Goal: Transaction & Acquisition: Book appointment/travel/reservation

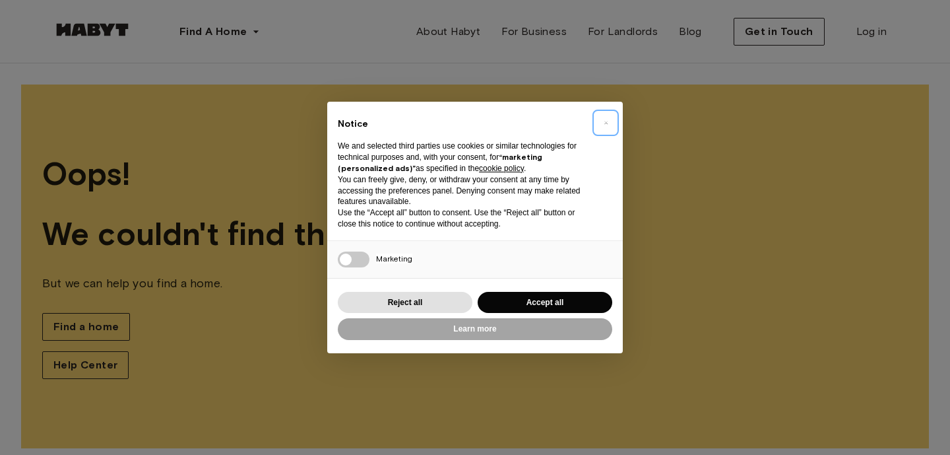
click at [607, 127] on span "×" at bounding box center [606, 123] width 5 height 16
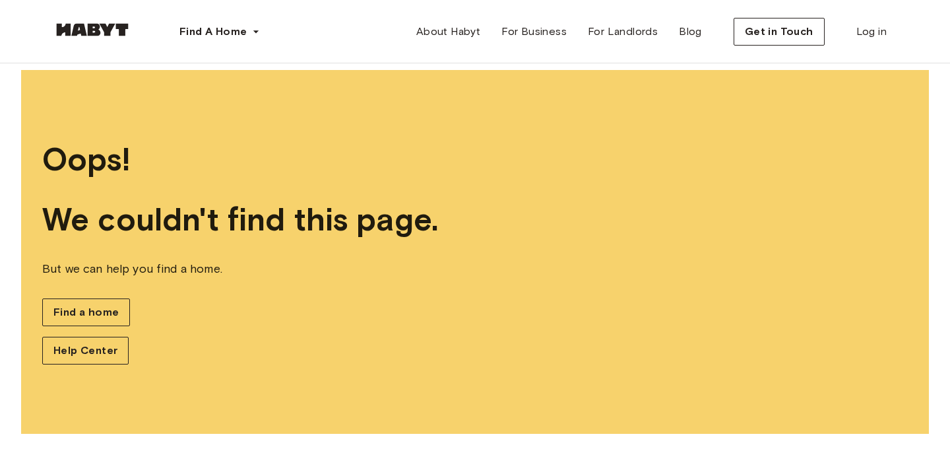
scroll to position [15, 0]
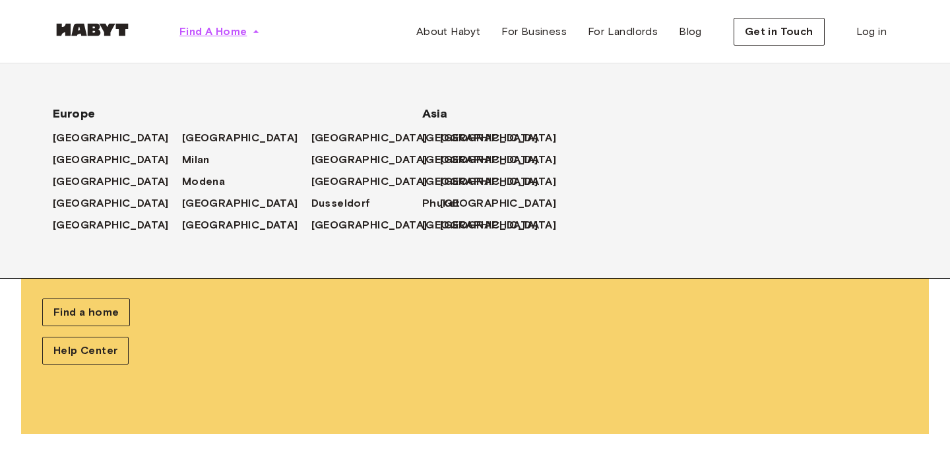
click at [251, 29] on button "Find A Home" at bounding box center [220, 31] width 102 height 26
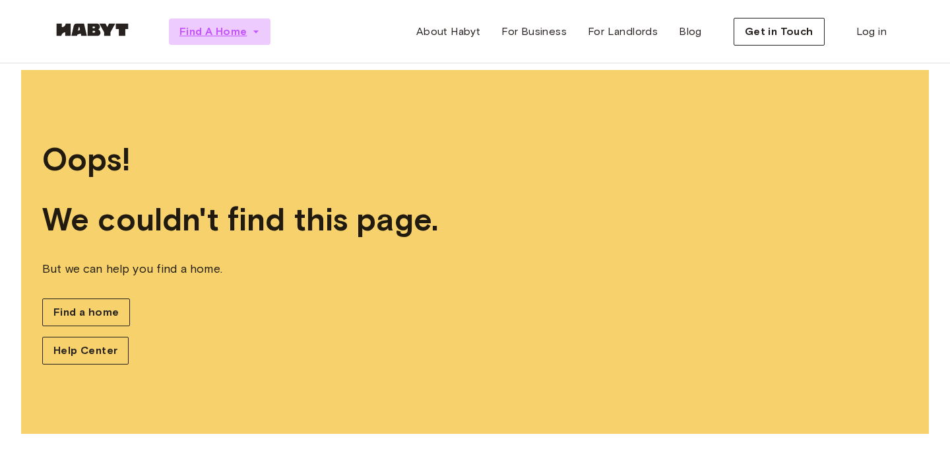
click at [261, 32] on icon "button" at bounding box center [255, 31] width 13 height 13
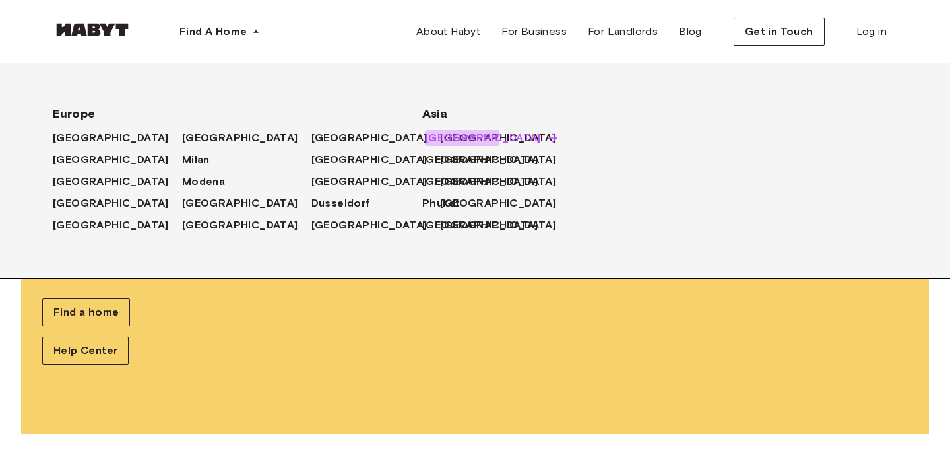
click at [431, 136] on span "[GEOGRAPHIC_DATA]" at bounding box center [483, 138] width 116 height 16
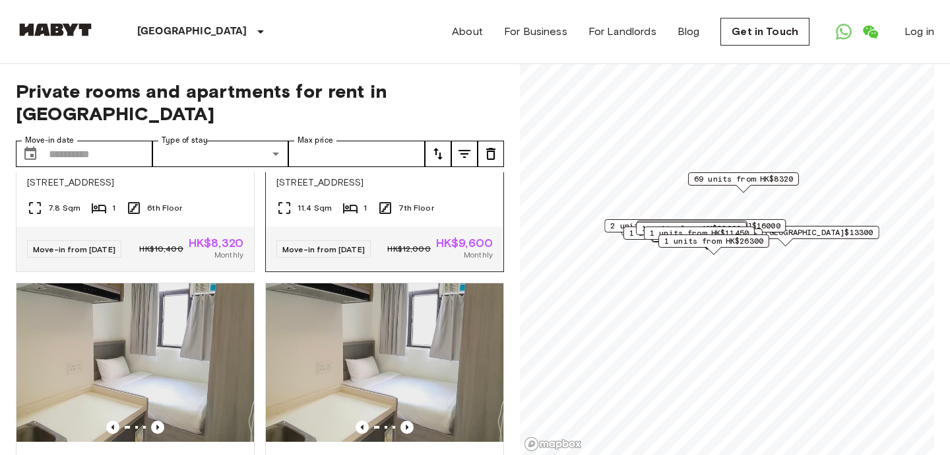
scroll to position [3373, 0]
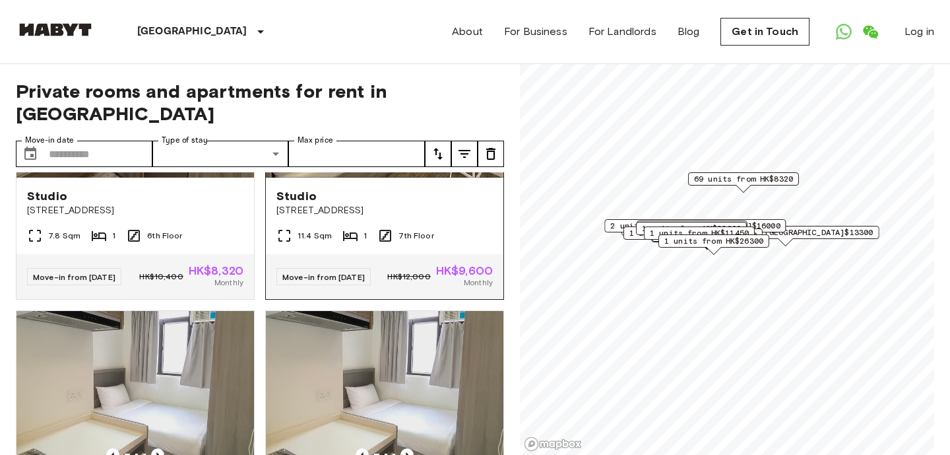
click at [458, 254] on div "11.4 Sqm 1 7th Floor" at bounding box center [385, 241] width 238 height 26
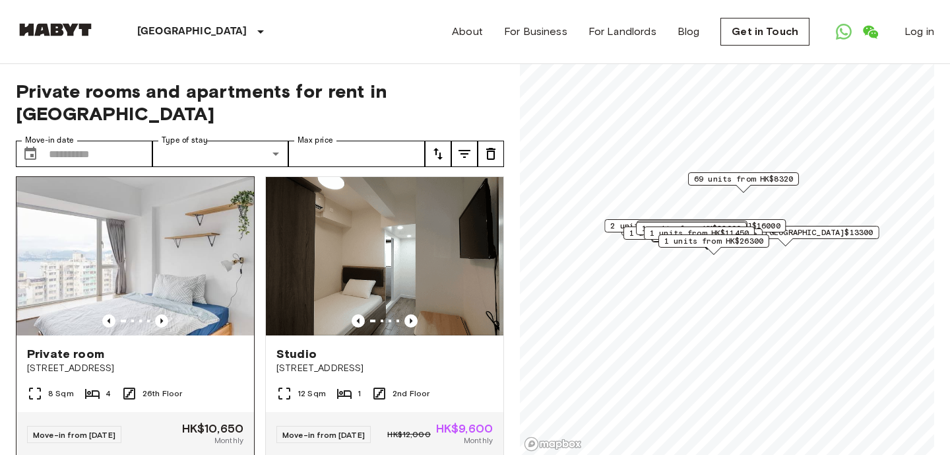
scroll to position [9, 0]
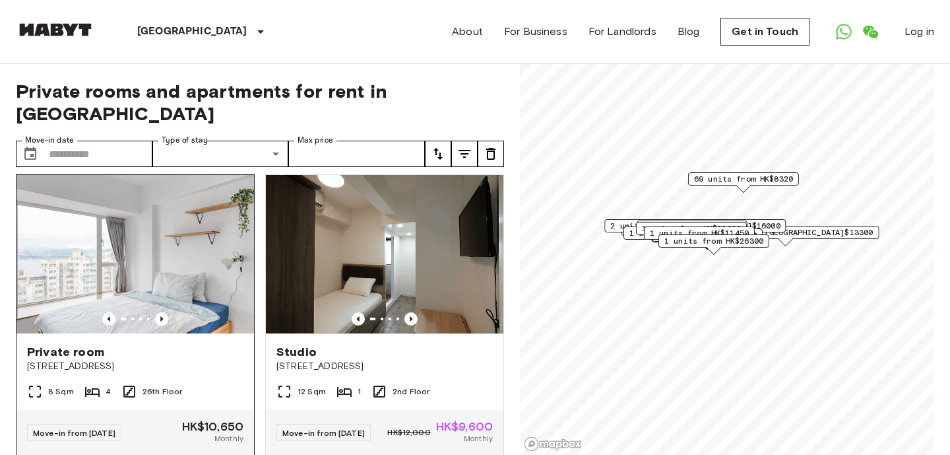
click at [173, 269] on img at bounding box center [135, 254] width 238 height 158
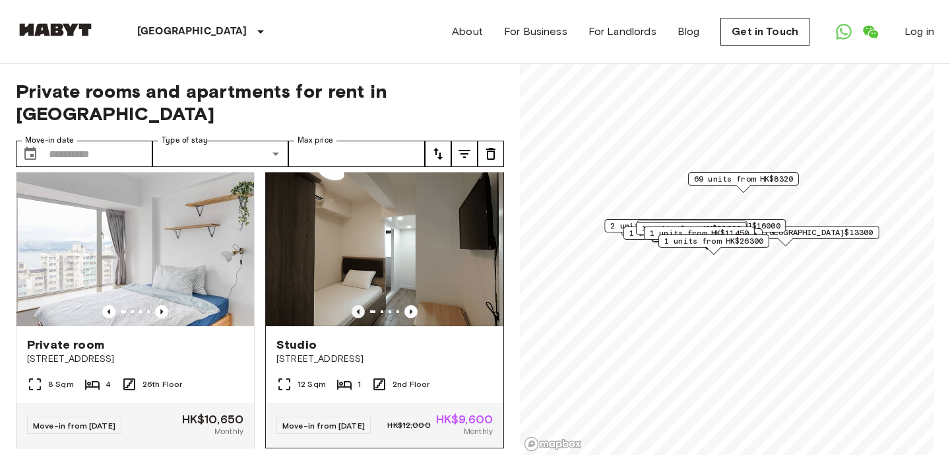
scroll to position [22, 0]
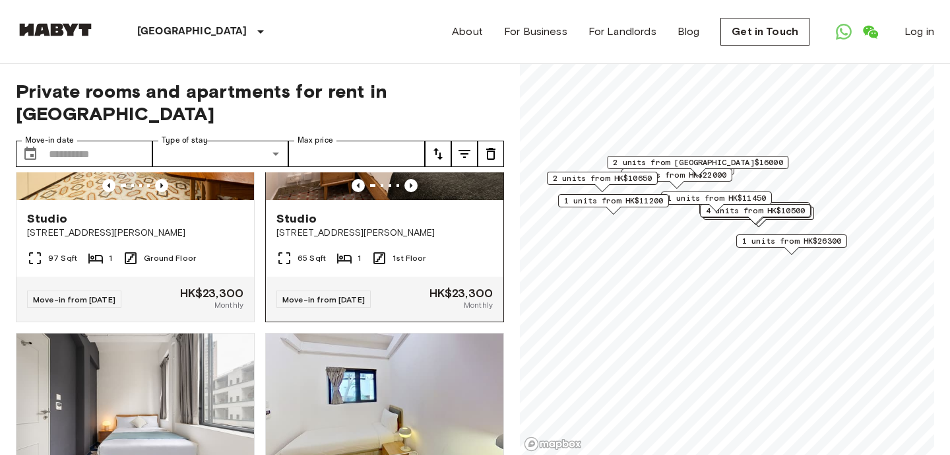
scroll to position [435, 0]
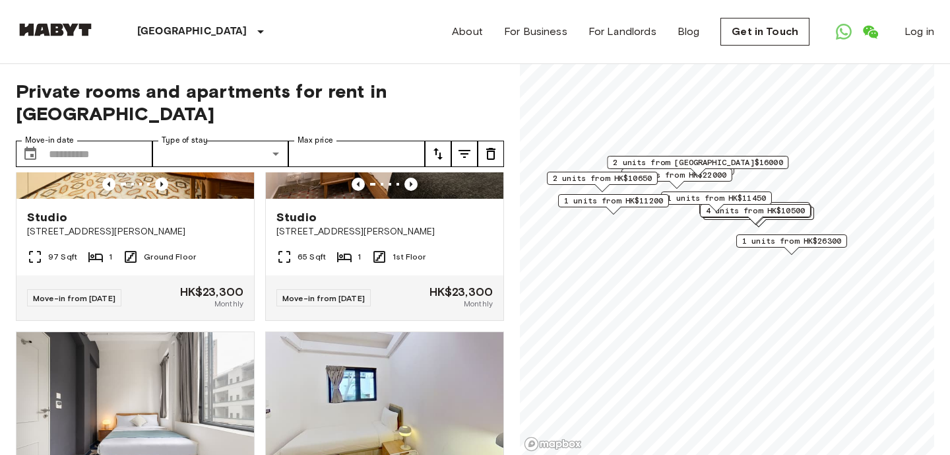
click at [440, 158] on icon "tune" at bounding box center [438, 154] width 9 height 12
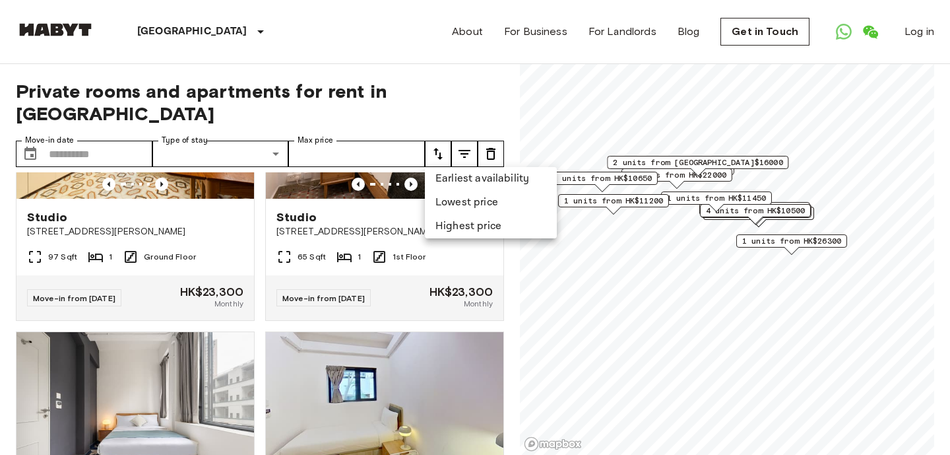
click at [445, 195] on li "Lowest price" at bounding box center [491, 203] width 132 height 24
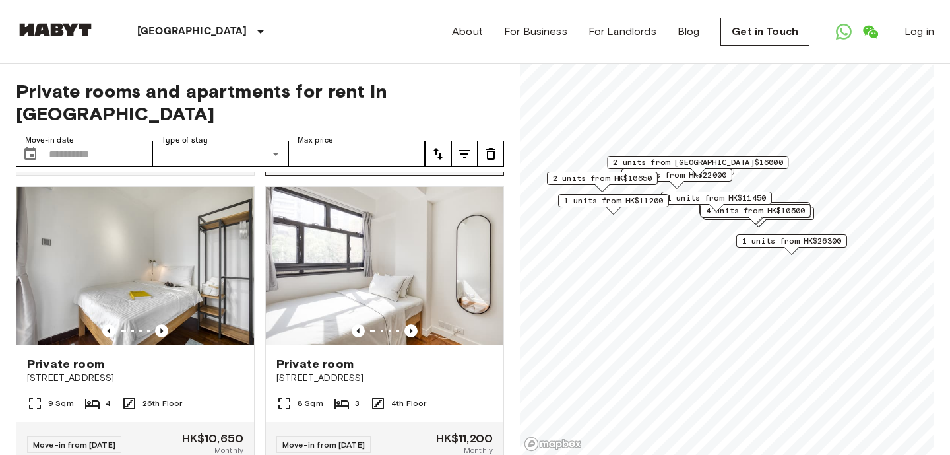
scroll to position [289, 0]
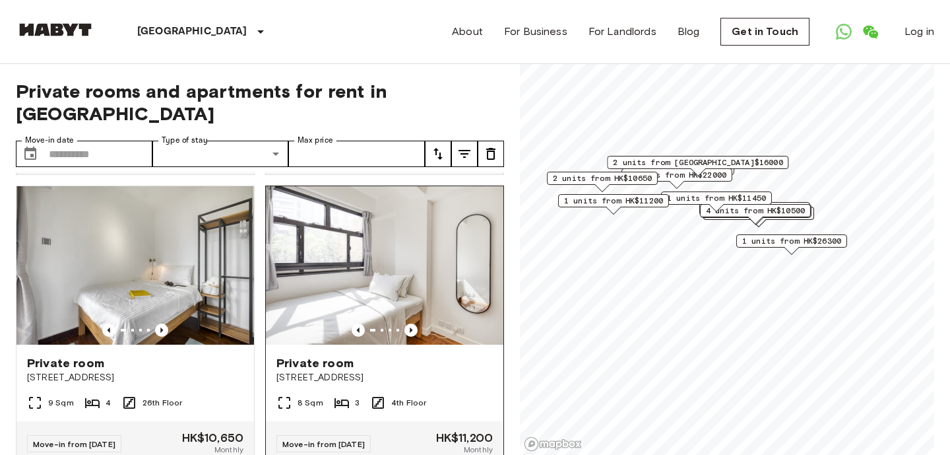
click at [316, 274] on img at bounding box center [385, 265] width 238 height 158
click at [322, 267] on img at bounding box center [385, 265] width 238 height 158
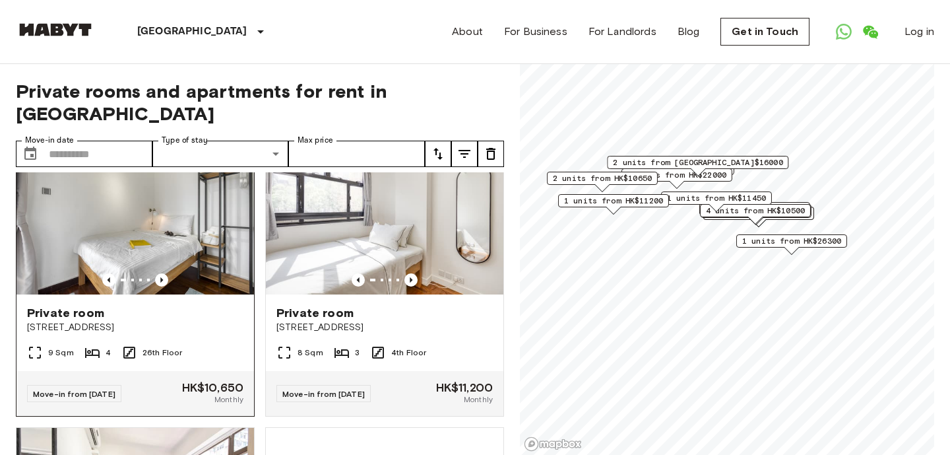
scroll to position [339, 0]
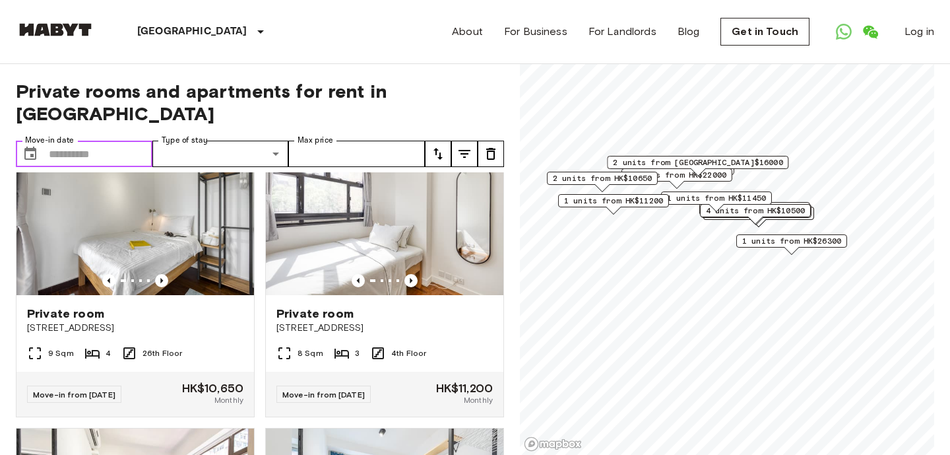
click at [65, 149] on input "Move-in date" at bounding box center [101, 154] width 104 height 26
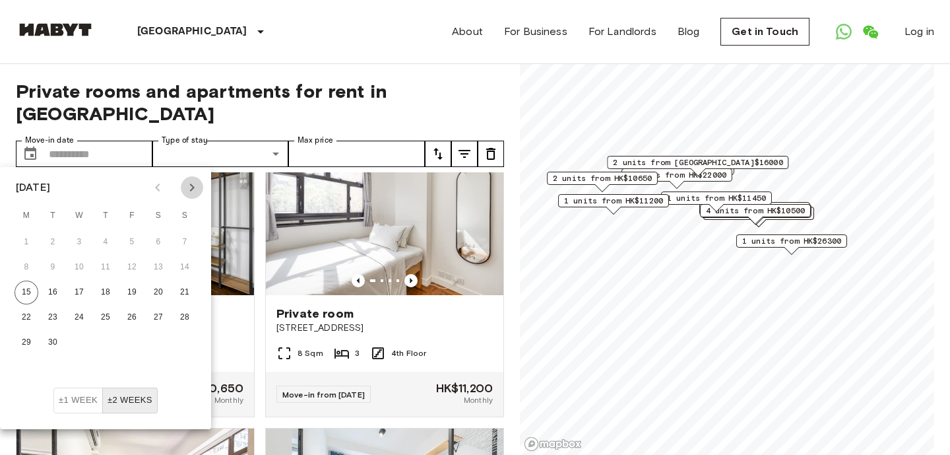
click at [195, 183] on icon "Next month" at bounding box center [192, 188] width 16 height 16
click at [79, 233] on button "1" at bounding box center [79, 242] width 24 height 24
type input "**********"
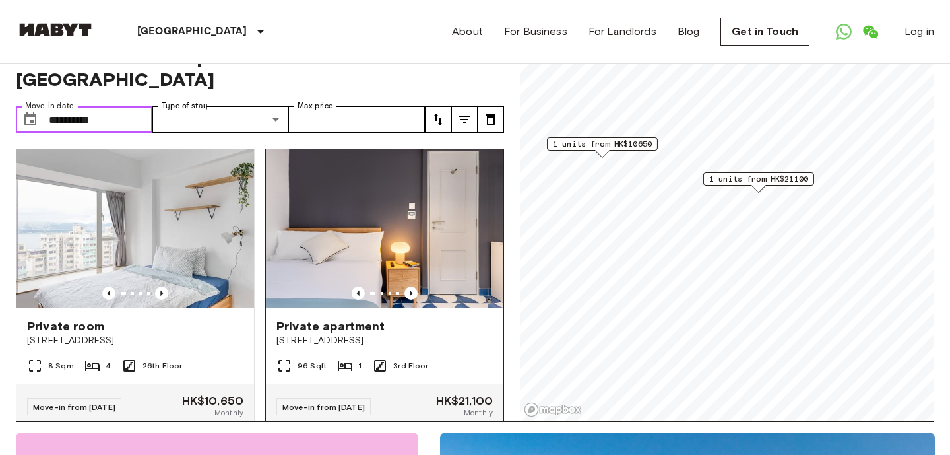
scroll to position [28, 0]
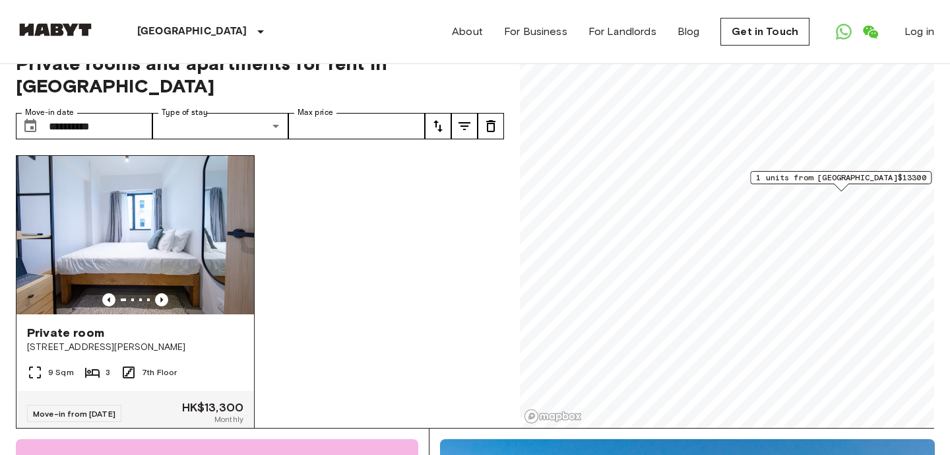
click at [167, 210] on img at bounding box center [135, 235] width 238 height 158
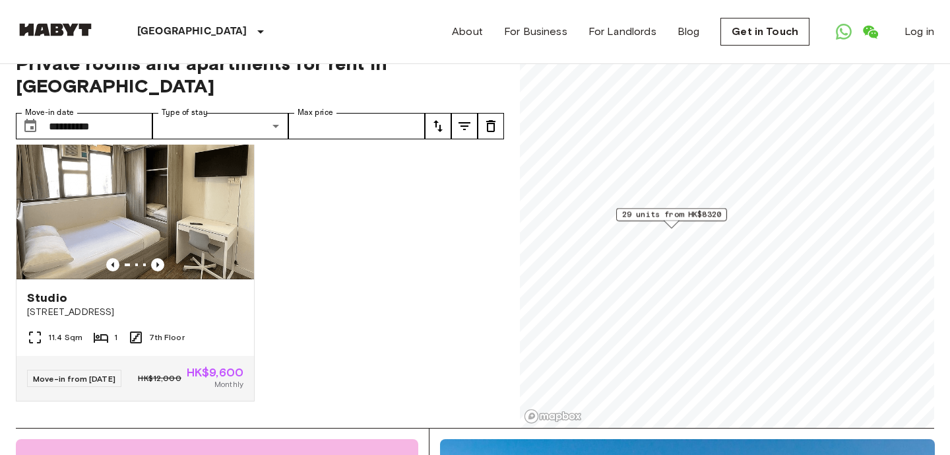
scroll to position [4238, 0]
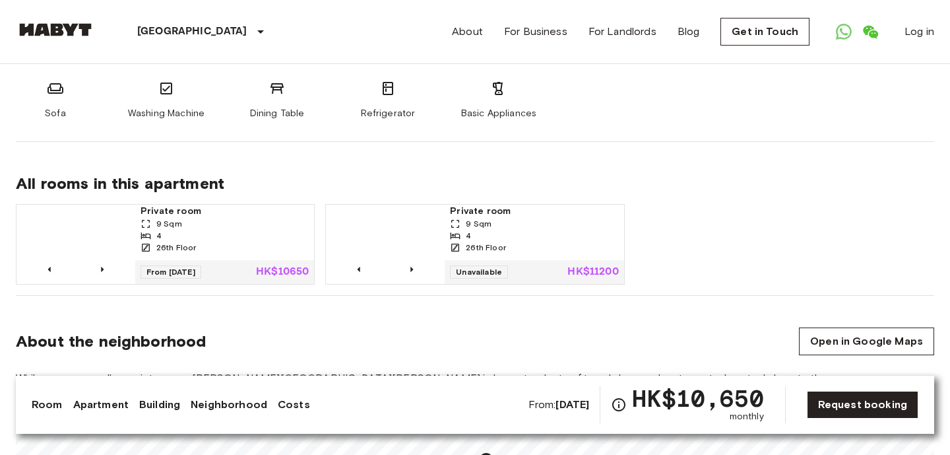
scroll to position [820, 0]
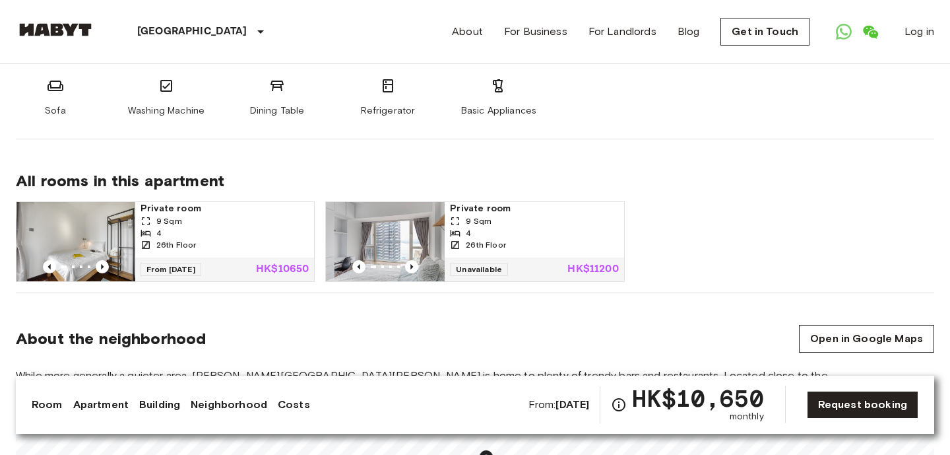
click at [408, 227] on img at bounding box center [385, 241] width 119 height 79
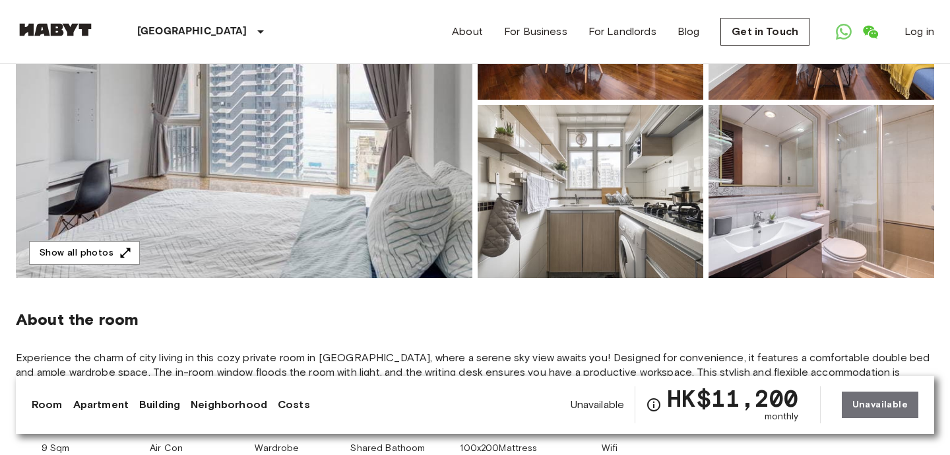
scroll to position [234, 0]
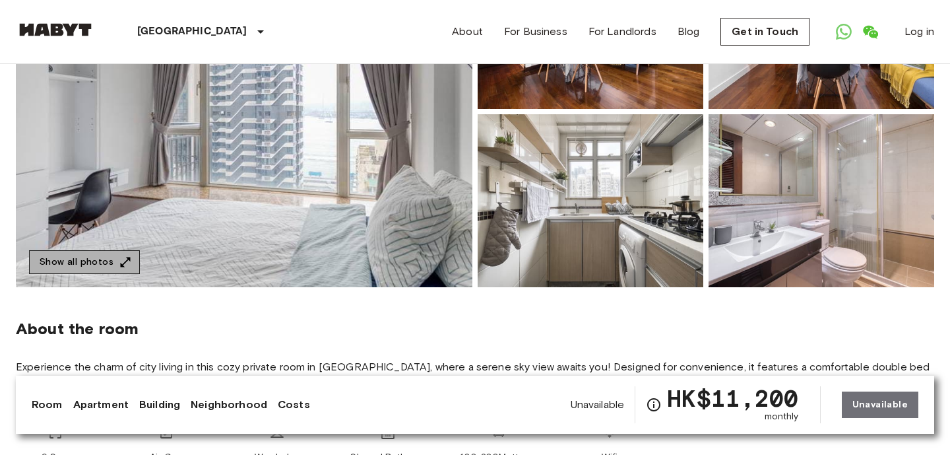
click at [96, 257] on button "Show all photos" at bounding box center [84, 262] width 111 height 24
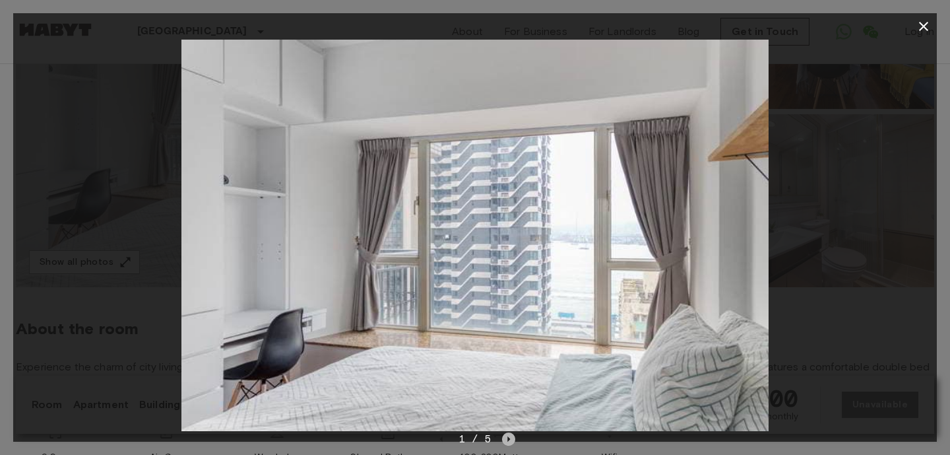
click at [509, 438] on icon "Next image" at bounding box center [509, 438] width 3 height 5
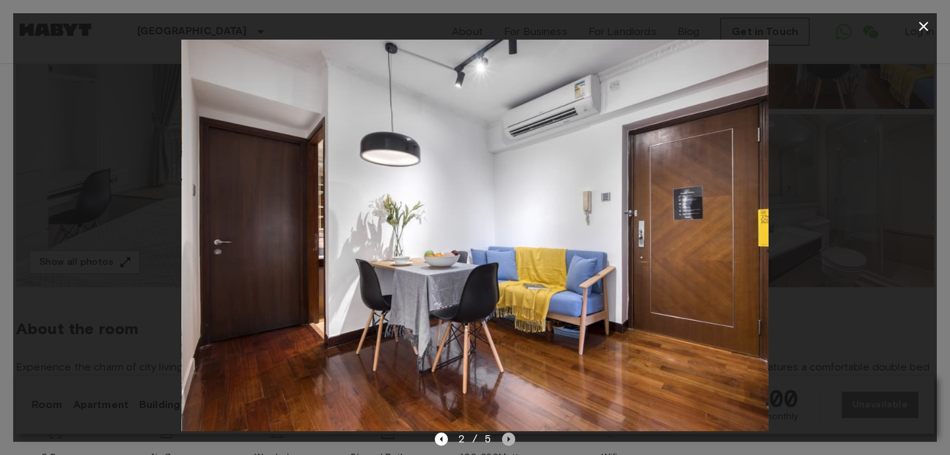
click at [509, 438] on icon "Next image" at bounding box center [509, 438] width 3 height 5
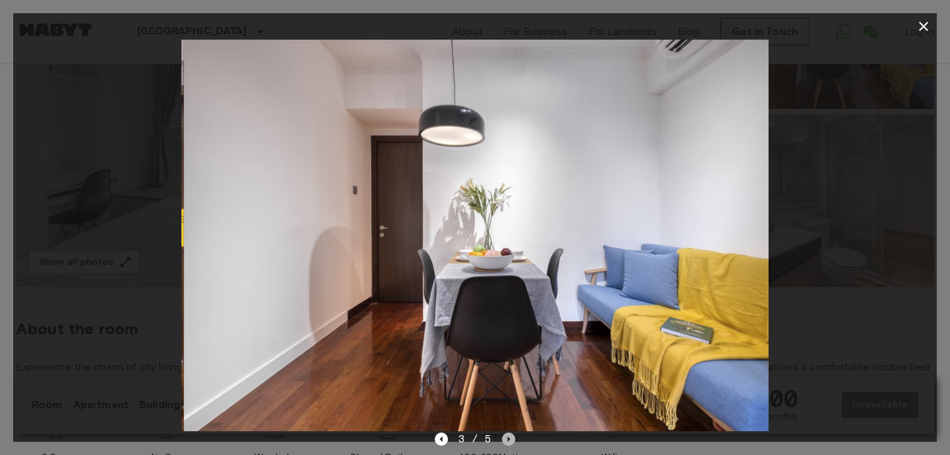
click at [509, 438] on icon "Next image" at bounding box center [509, 438] width 3 height 5
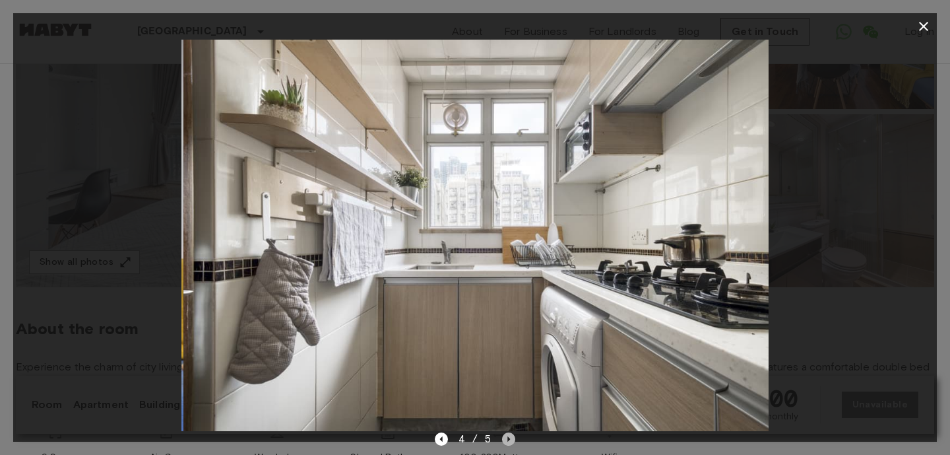
click at [509, 438] on icon "Next image" at bounding box center [509, 438] width 3 height 5
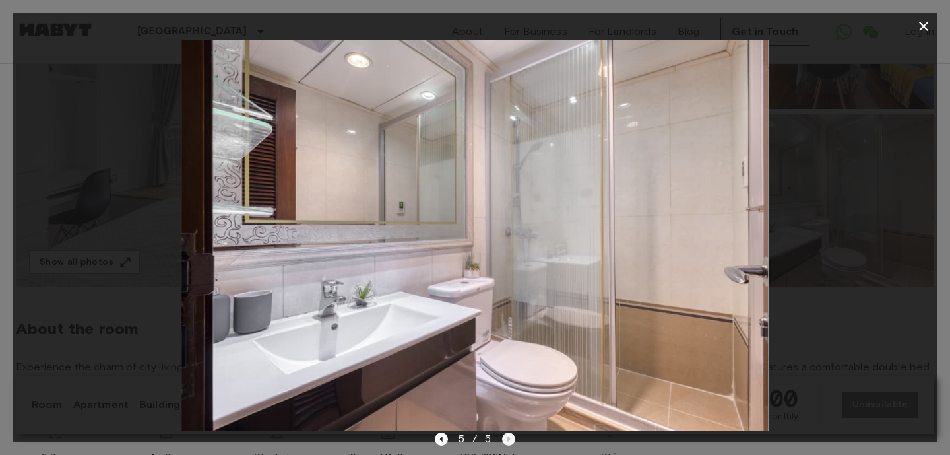
click at [509, 438] on div "5 / 5" at bounding box center [475, 439] width 81 height 16
click at [925, 26] on icon "button" at bounding box center [923, 26] width 9 height 9
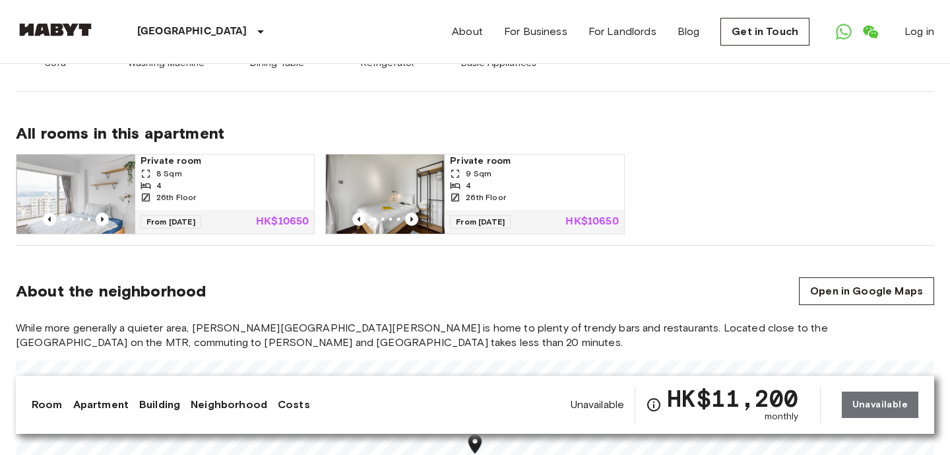
scroll to position [882, 0]
click at [102, 167] on img at bounding box center [75, 193] width 119 height 79
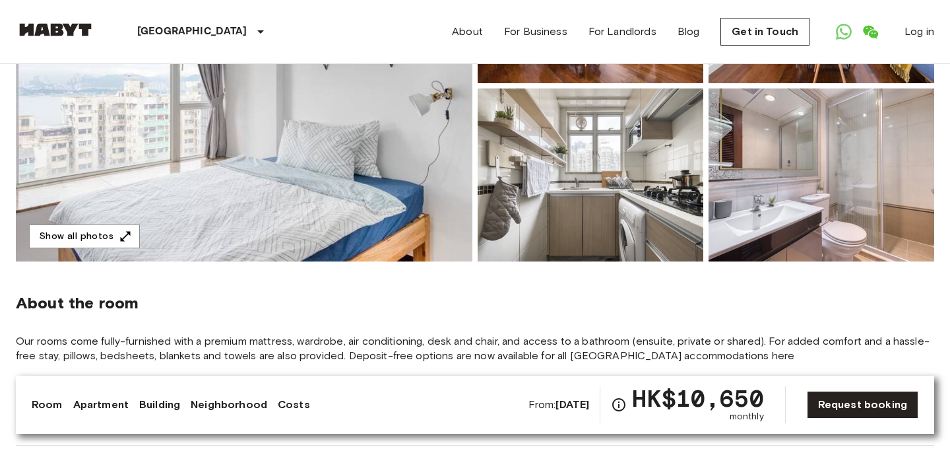
scroll to position [199, 0]
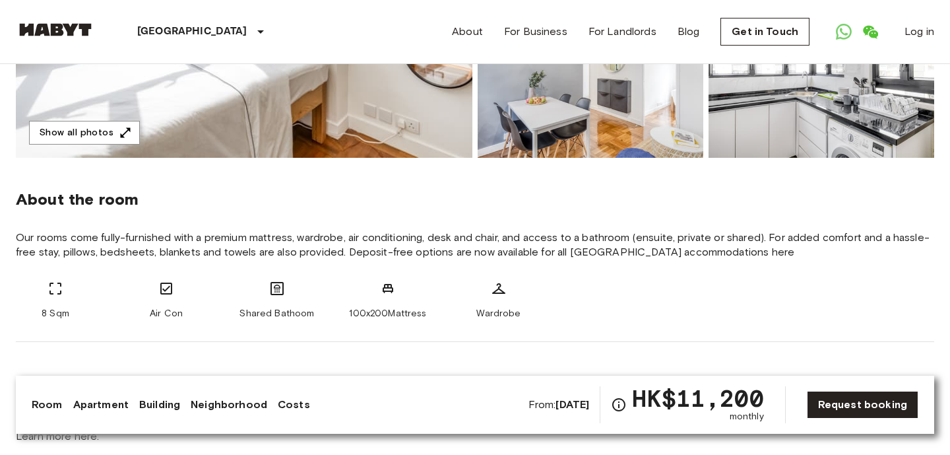
scroll to position [366, 0]
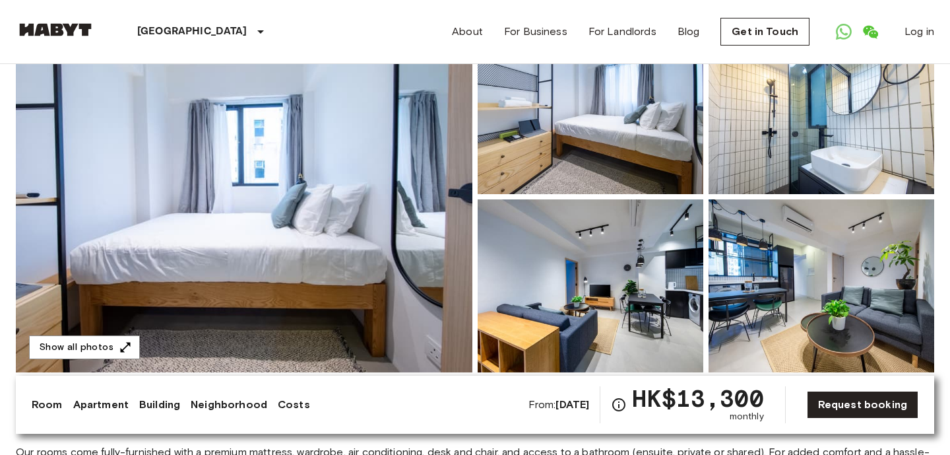
scroll to position [145, 0]
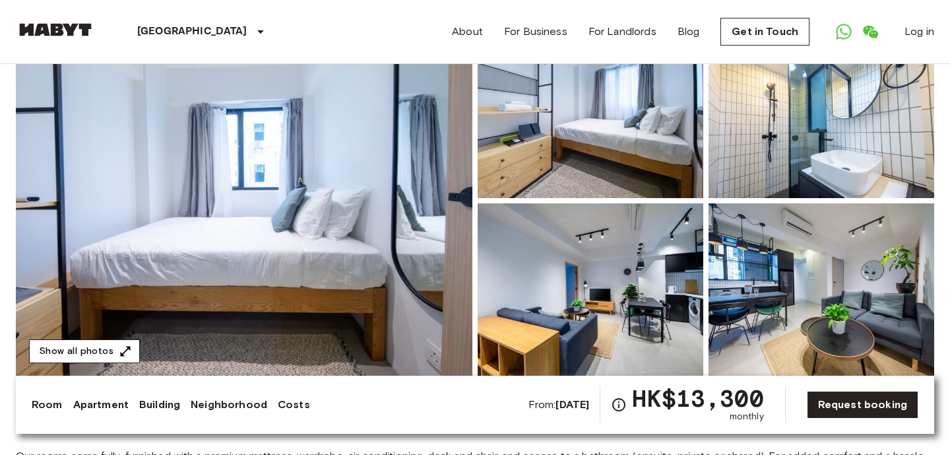
click at [108, 351] on button "Show all photos" at bounding box center [84, 351] width 111 height 24
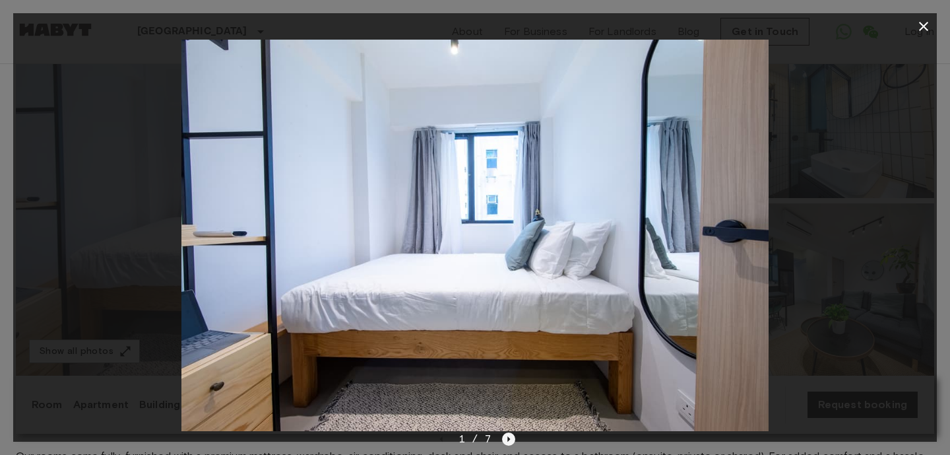
click at [509, 442] on icon "Next image" at bounding box center [508, 438] width 13 height 13
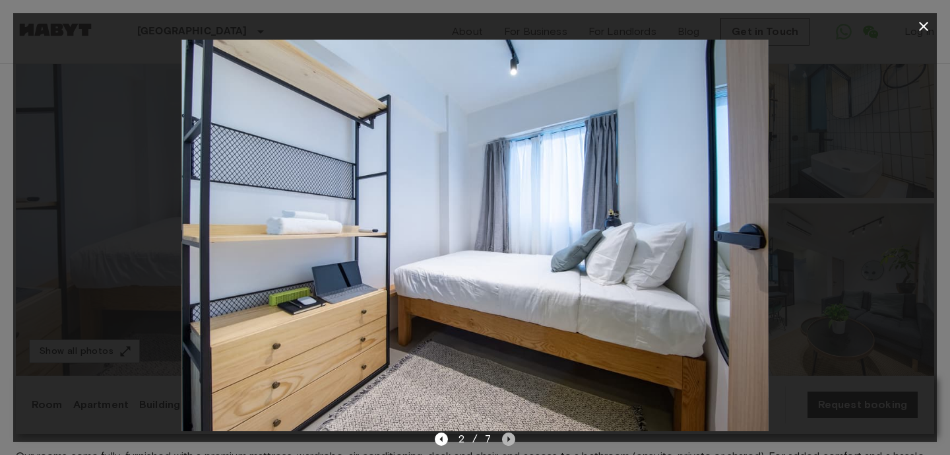
click at [509, 442] on icon "Next image" at bounding box center [508, 438] width 13 height 13
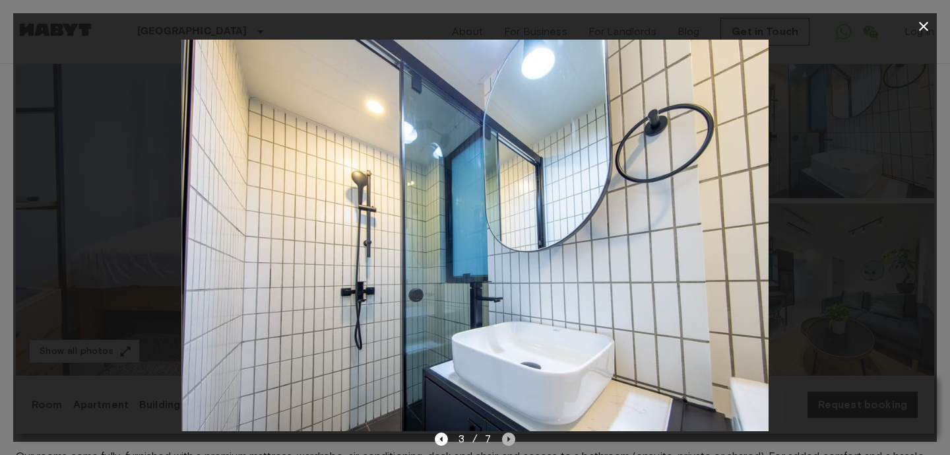
click at [509, 442] on icon "Next image" at bounding box center [508, 438] width 13 height 13
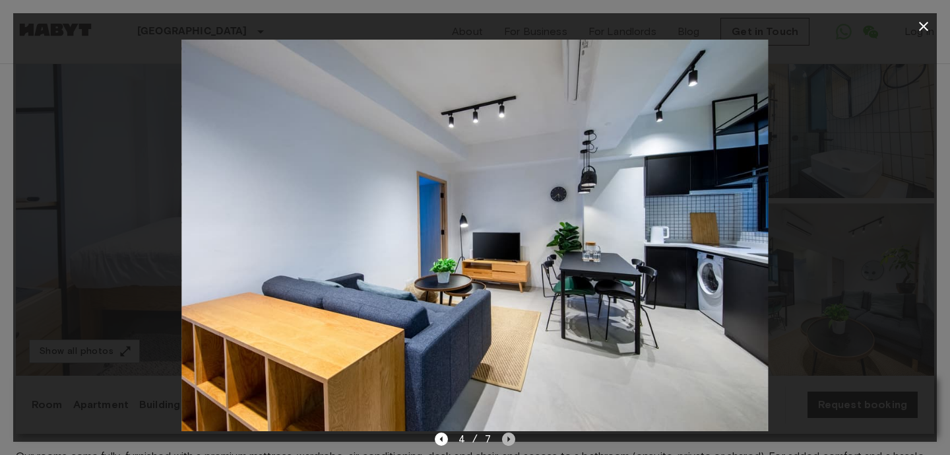
click at [509, 442] on icon "Next image" at bounding box center [508, 438] width 13 height 13
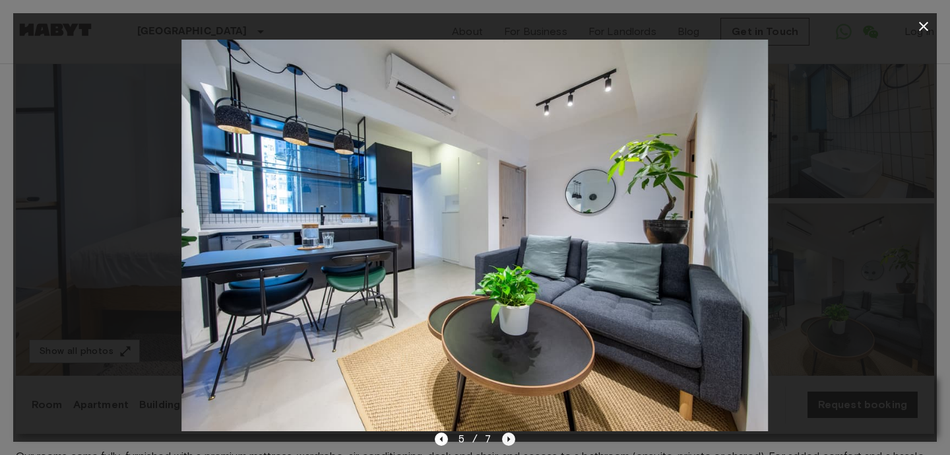
click at [509, 442] on icon "Next image" at bounding box center [508, 438] width 13 height 13
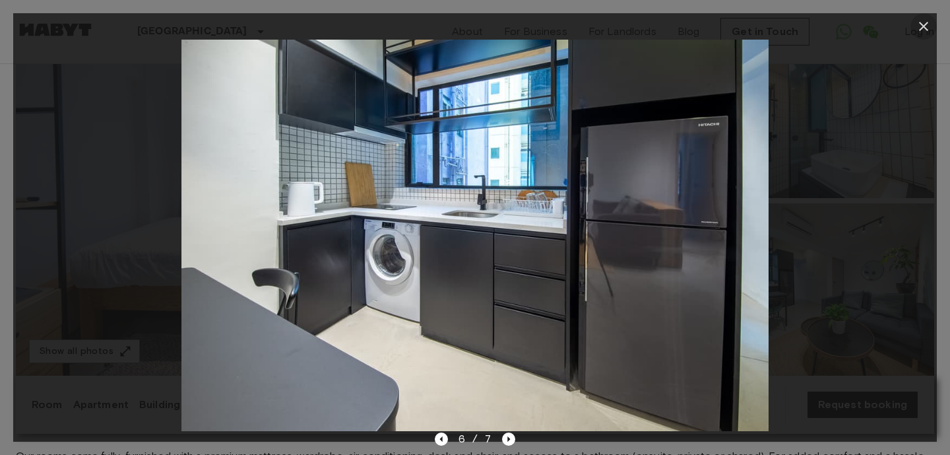
click at [929, 28] on icon "button" at bounding box center [924, 26] width 16 height 16
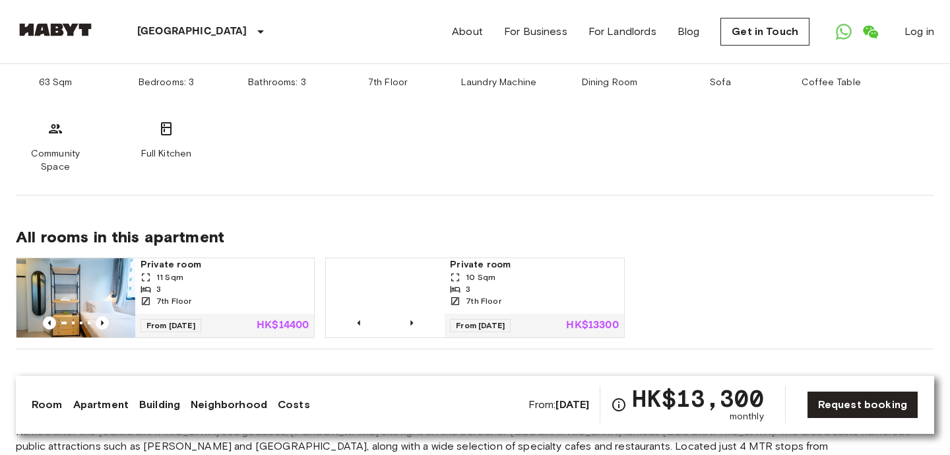
scroll to position [857, 0]
